Goal: Information Seeking & Learning: Understand process/instructions

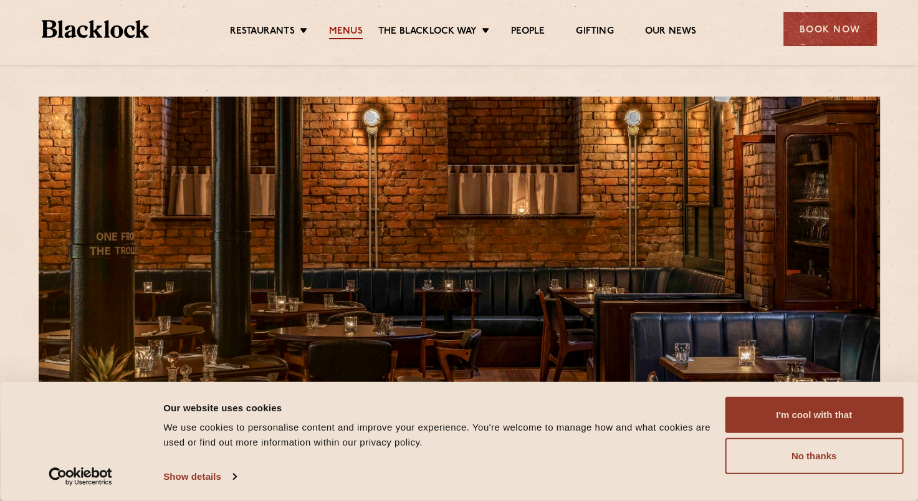
click at [358, 27] on link "Menus" at bounding box center [346, 33] width 34 height 14
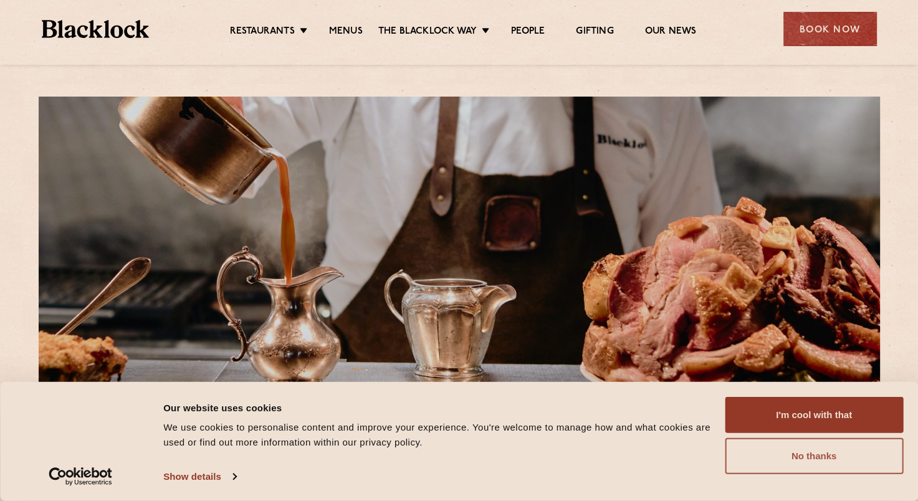
click at [817, 462] on button "No thanks" at bounding box center [814, 456] width 178 height 36
